Goal: Check status: Check status

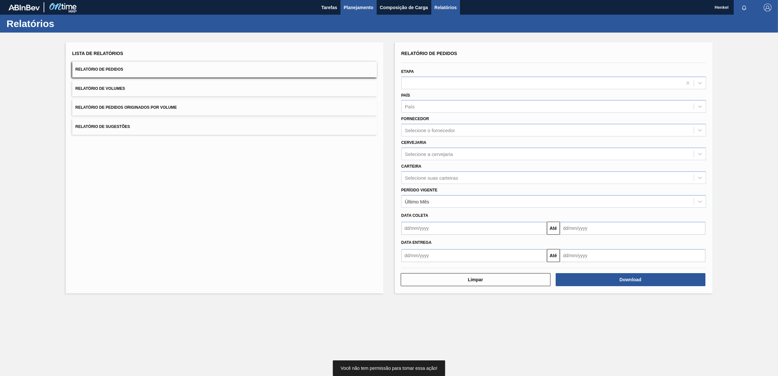
click at [366, 4] on span "Planejamento" at bounding box center [359, 8] width 30 height 8
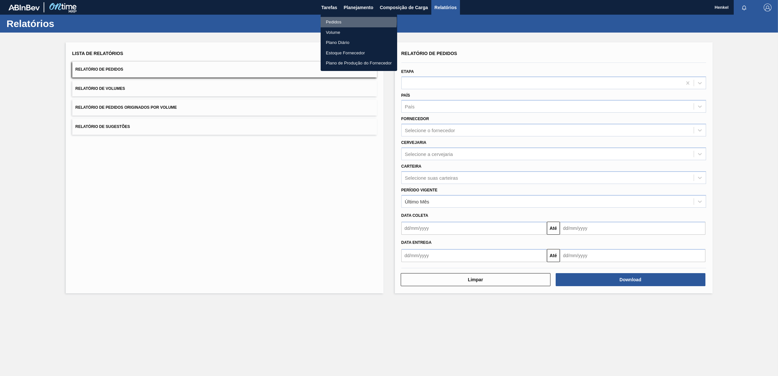
click at [341, 21] on li "Pedidos" at bounding box center [359, 22] width 76 height 10
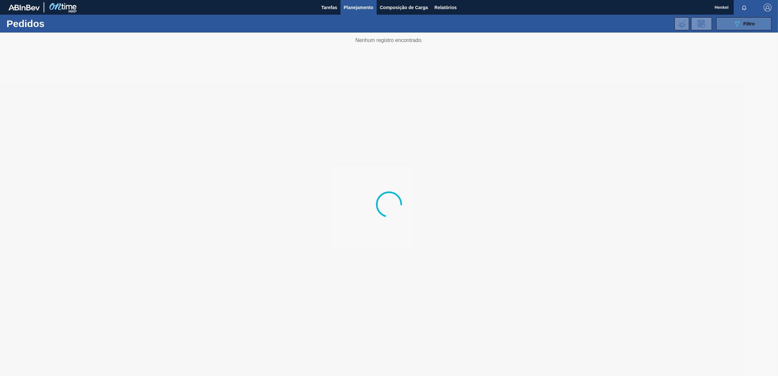
click at [728, 27] on button "089F7B8B-B2A5-4AFE-B5C0-19BA573D28AC Filtro" at bounding box center [743, 23] width 55 height 13
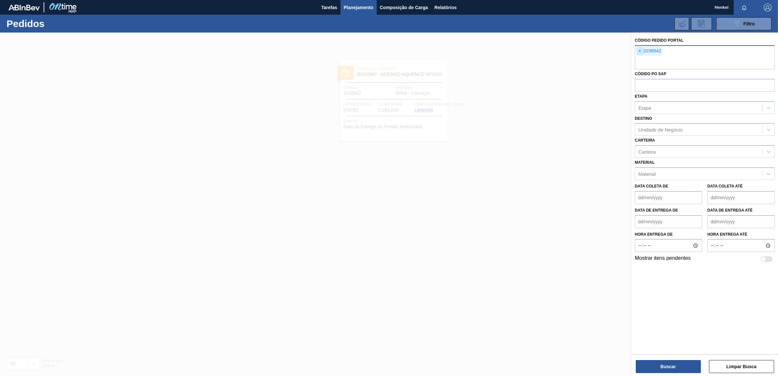
click at [640, 49] on span "×" at bounding box center [640, 51] width 6 height 8
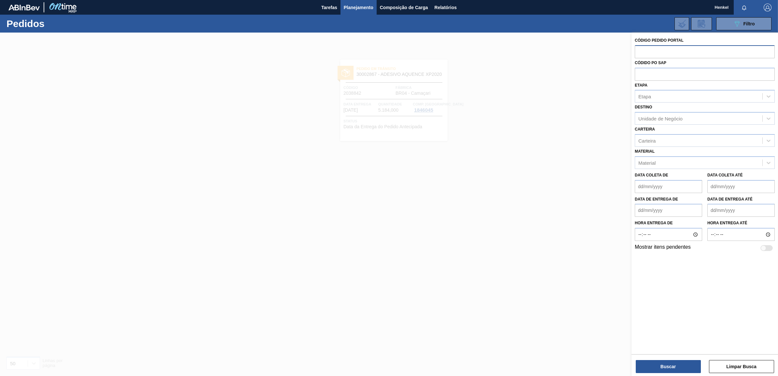
paste input "2038446"
type input "2038446"
click at [659, 364] on button "Buscar" at bounding box center [668, 366] width 65 height 13
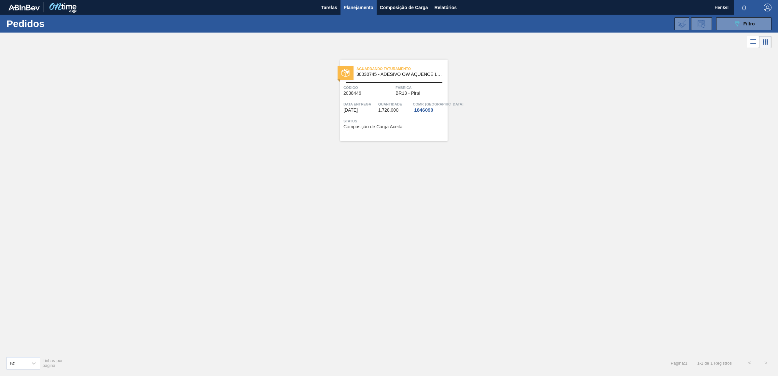
click at [384, 93] on div "Código 2038446" at bounding box center [368, 89] width 50 height 11
